Goal: Information Seeking & Learning: Learn about a topic

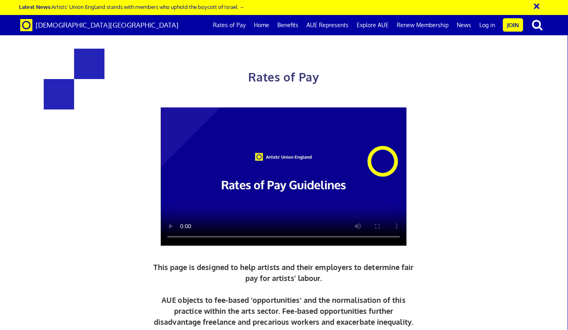
scroll to position [348, 0]
